Goal: Complete application form

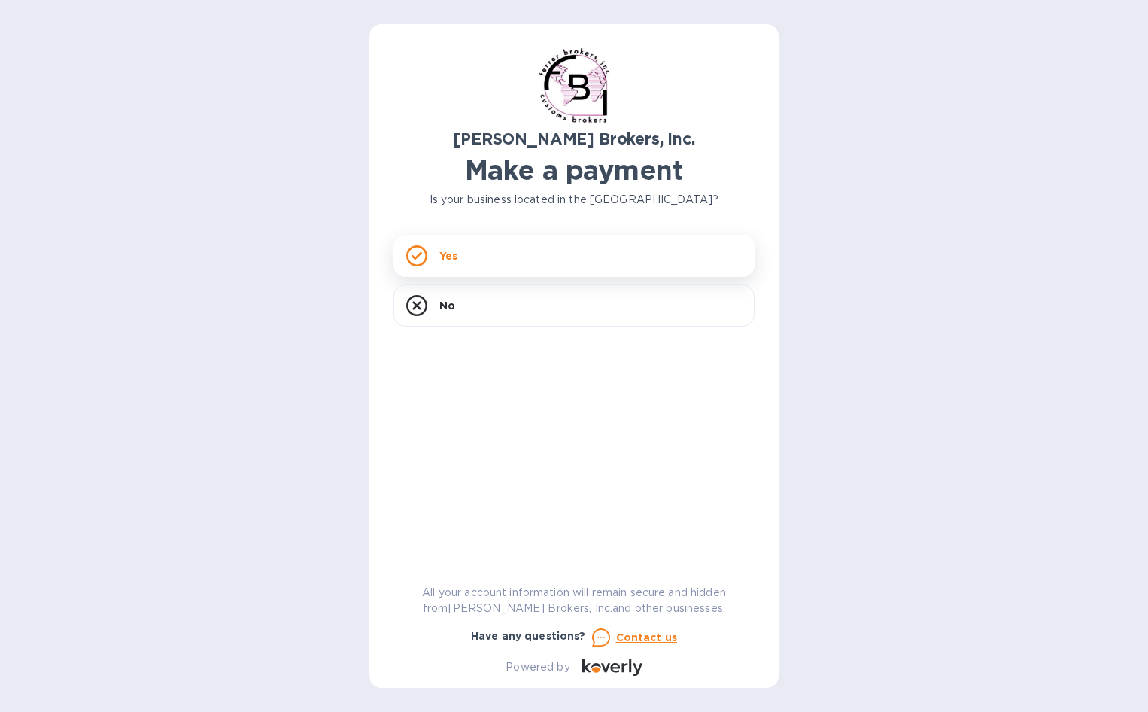
click at [505, 253] on div "Yes" at bounding box center [573, 256] width 361 height 42
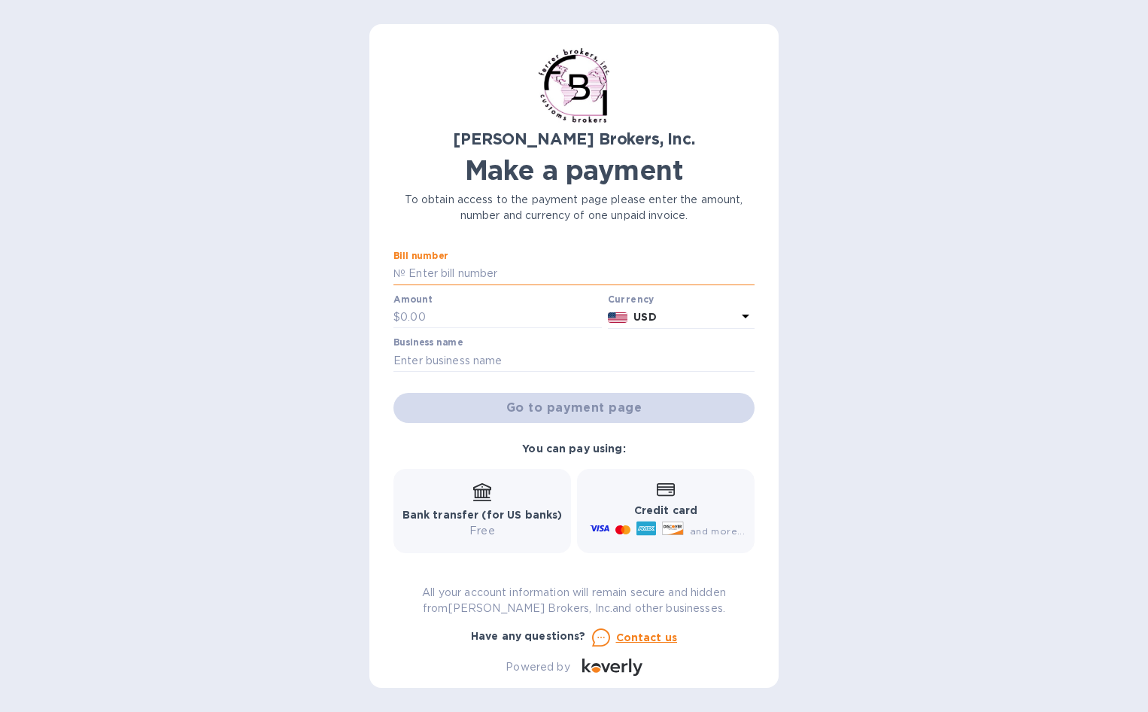
click at [508, 272] on input "text" at bounding box center [579, 273] width 349 height 23
paste input "297457A"
type input "297457A"
click at [457, 320] on input "text" at bounding box center [501, 317] width 202 height 23
type input "655.00"
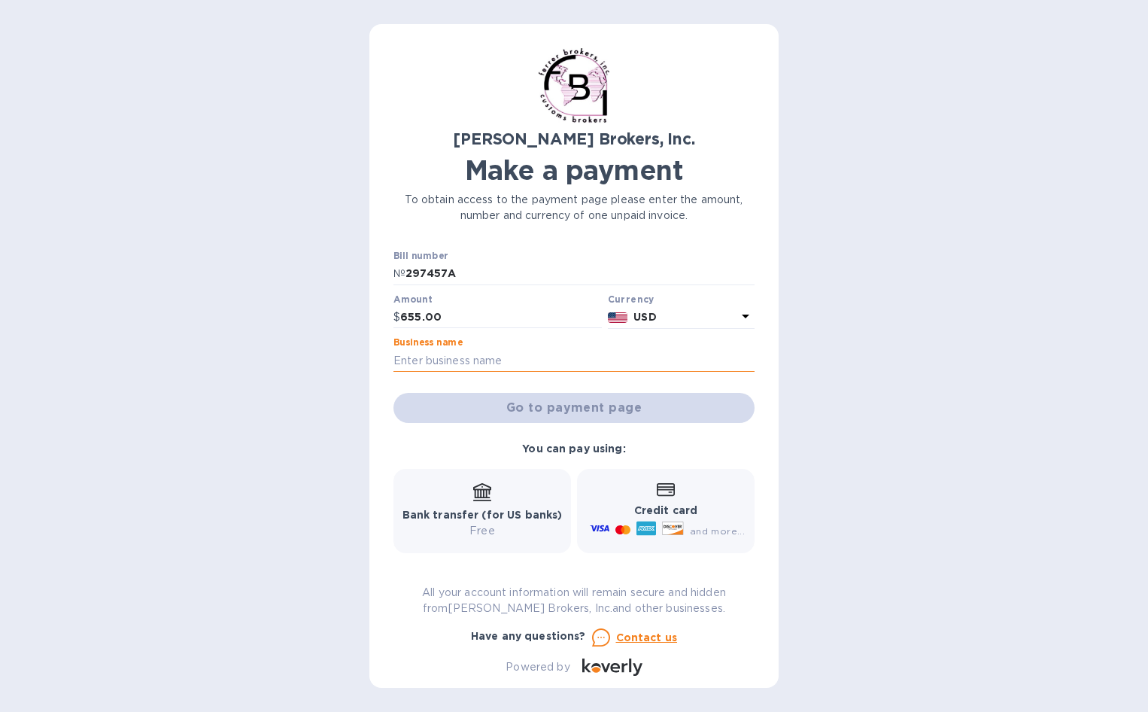
click at [493, 359] on input "text" at bounding box center [573, 360] width 361 height 23
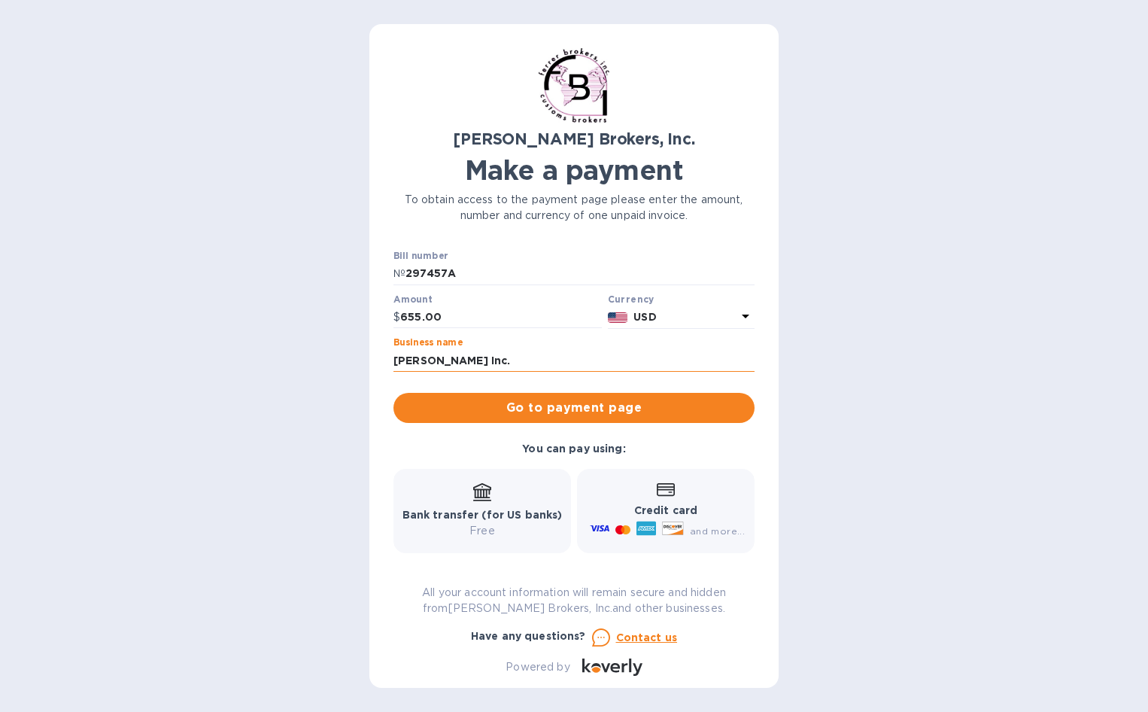
type input "[PERSON_NAME] Inc."
click at [393, 393] on button "Go to payment page" at bounding box center [573, 408] width 361 height 30
